Goal: Transaction & Acquisition: Book appointment/travel/reservation

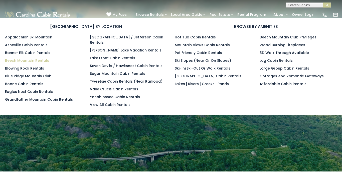
click at [29, 59] on link "Beech Mountain Rentals" at bounding box center [27, 60] width 44 height 5
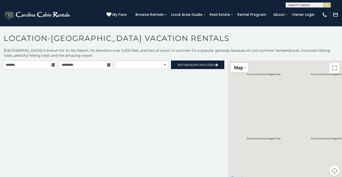
click at [52, 65] on icon at bounding box center [54, 65] width 4 height 4
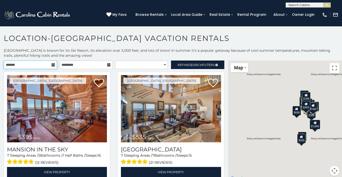
click at [33, 64] on input "text" at bounding box center [30, 64] width 53 height 9
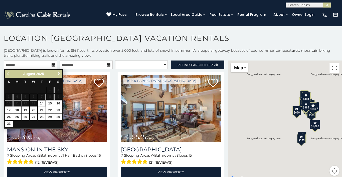
click at [59, 74] on span "Next" at bounding box center [59, 74] width 4 height 4
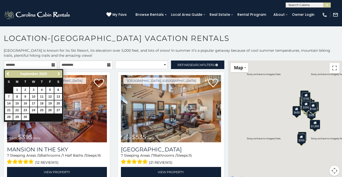
click at [59, 73] on span "Next" at bounding box center [59, 74] width 4 height 4
click at [58, 74] on span "Next" at bounding box center [59, 74] width 4 height 4
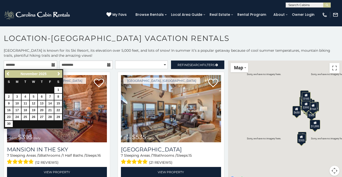
click at [43, 103] on link "13" at bounding box center [42, 103] width 8 height 6
type input "**********"
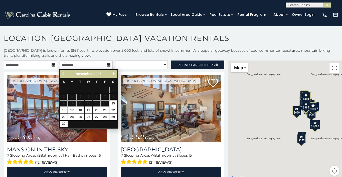
click at [62, 111] on link "16" at bounding box center [64, 110] width 8 height 6
type input "**********"
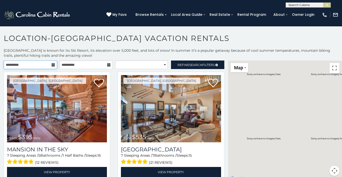
click at [53, 62] on input "**********" at bounding box center [30, 64] width 53 height 9
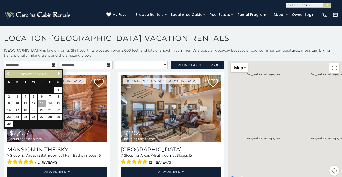
click at [7, 73] on span "Previous" at bounding box center [8, 74] width 4 height 4
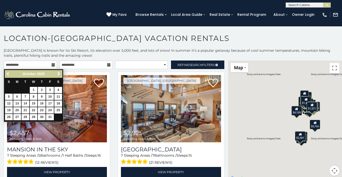
click at [7, 73] on span "Previous" at bounding box center [8, 74] width 4 height 4
click at [43, 103] on link "18" at bounding box center [42, 103] width 8 height 6
type input "**********"
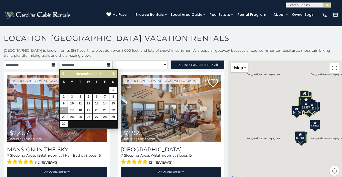
click at [63, 72] on span "Previous" at bounding box center [63, 74] width 4 height 4
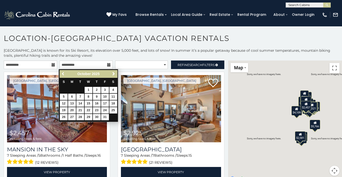
click at [63, 72] on span "Previous" at bounding box center [63, 74] width 4 height 4
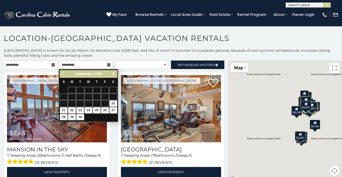
click at [63, 110] on link "21" at bounding box center [64, 110] width 8 height 6
type input "**********"
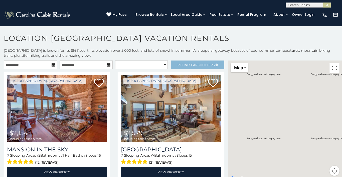
click at [211, 61] on link "Refine Search Filters" at bounding box center [197, 64] width 53 height 9
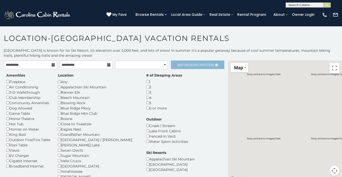
click at [186, 65] on span "Refine Search Filters" at bounding box center [196, 65] width 37 height 4
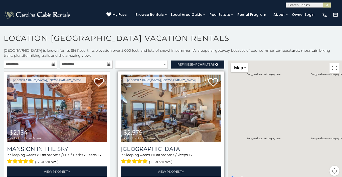
scroll to position [1, 0]
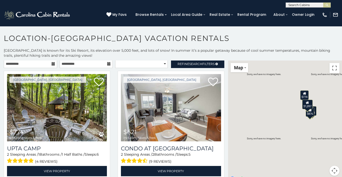
click at [212, 55] on p "Beech Mountain is known for its Ski Resort, its elevation over 5,000 feet, and …" at bounding box center [171, 53] width 342 height 10
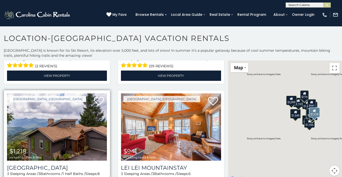
scroll to position [211, 0]
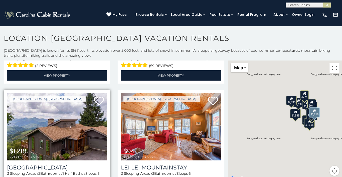
click at [53, 124] on img at bounding box center [57, 126] width 100 height 67
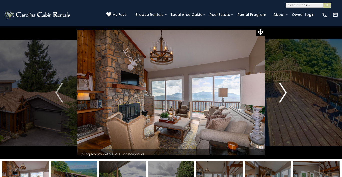
click at [286, 93] on img "Next" at bounding box center [283, 92] width 8 height 20
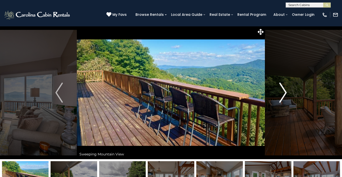
click at [286, 91] on img "Next" at bounding box center [283, 92] width 8 height 20
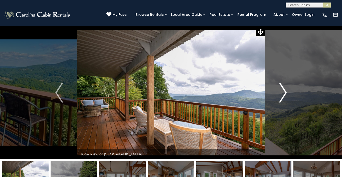
click at [286, 91] on img "Next" at bounding box center [283, 92] width 8 height 20
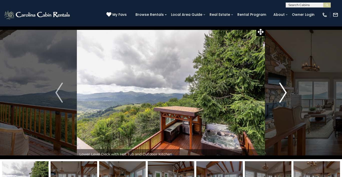
click at [286, 90] on img "Next" at bounding box center [283, 92] width 8 height 20
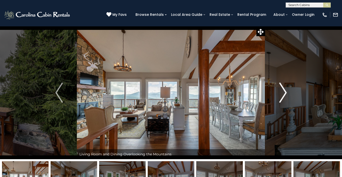
click at [286, 90] on img "Next" at bounding box center [283, 92] width 8 height 20
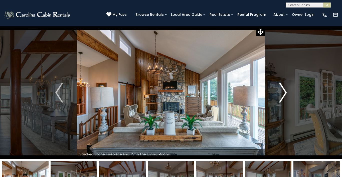
click at [286, 90] on img "Next" at bounding box center [283, 92] width 8 height 20
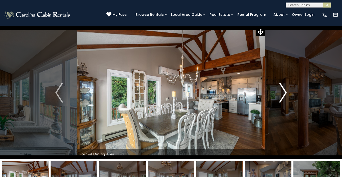
click at [286, 90] on img "Next" at bounding box center [283, 92] width 8 height 20
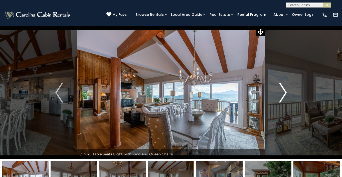
click at [286, 90] on img "Next" at bounding box center [283, 92] width 8 height 20
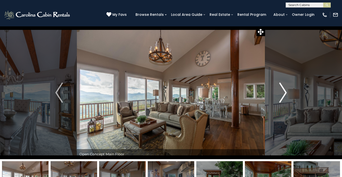
click at [286, 91] on img "Next" at bounding box center [283, 92] width 8 height 20
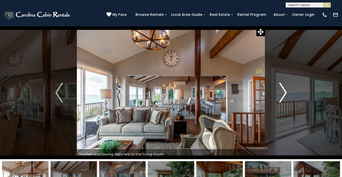
click at [286, 91] on img "Next" at bounding box center [283, 92] width 8 height 20
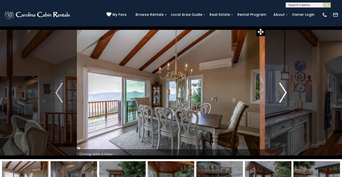
click at [284, 94] on img "Next" at bounding box center [283, 92] width 8 height 20
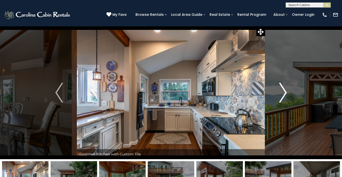
click at [284, 94] on img "Next" at bounding box center [283, 92] width 8 height 20
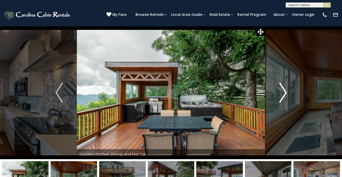
click at [284, 94] on img "Next" at bounding box center [283, 92] width 8 height 20
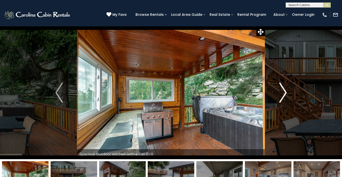
click at [286, 93] on img "Next" at bounding box center [283, 92] width 8 height 20
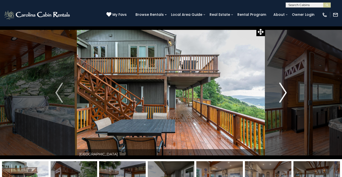
click at [284, 92] on img "Next" at bounding box center [283, 92] width 8 height 20
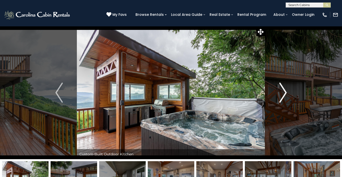
click at [285, 92] on img "Next" at bounding box center [283, 92] width 8 height 20
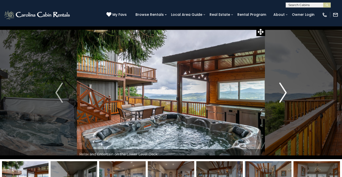
click at [285, 93] on img "Next" at bounding box center [283, 92] width 8 height 20
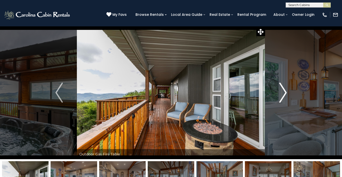
click at [284, 93] on img "Next" at bounding box center [283, 92] width 8 height 20
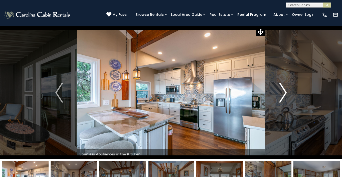
click at [284, 93] on img "Next" at bounding box center [283, 92] width 8 height 20
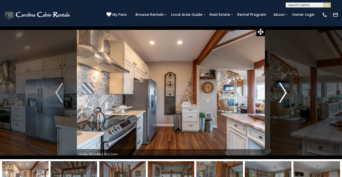
click at [284, 93] on img "Next" at bounding box center [283, 92] width 8 height 20
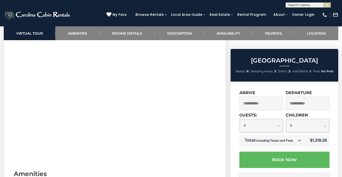
scroll to position [236, 0]
